Goal: Check status: Check status

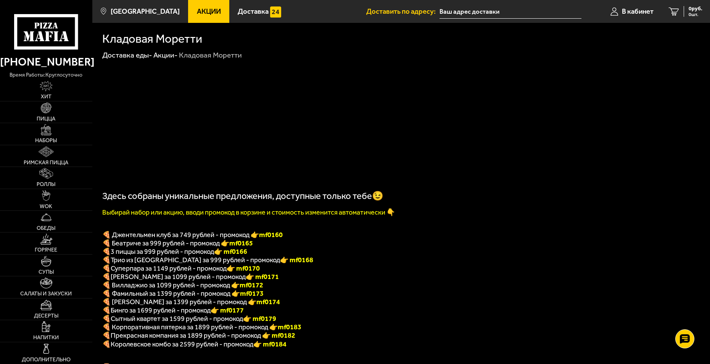
scroll to position [305, 0]
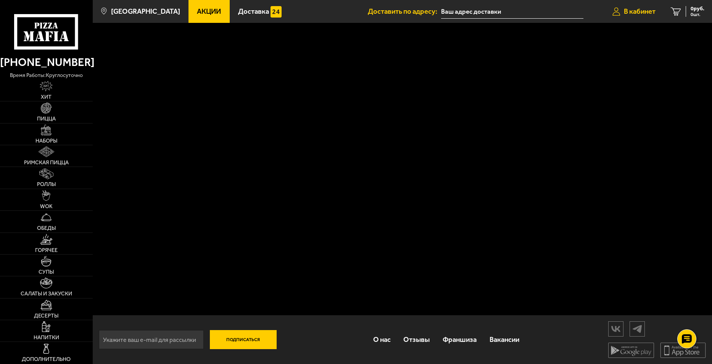
click at [639, 14] on span "В кабинет" at bounding box center [640, 11] width 32 height 7
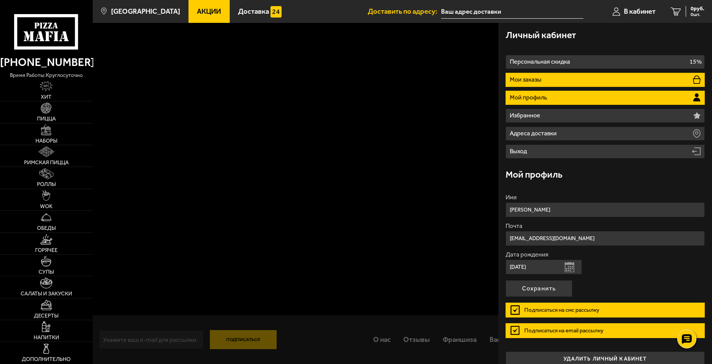
click at [546, 78] on li "Мои заказы" at bounding box center [604, 80] width 199 height 14
